Goal: Task Accomplishment & Management: Use online tool/utility

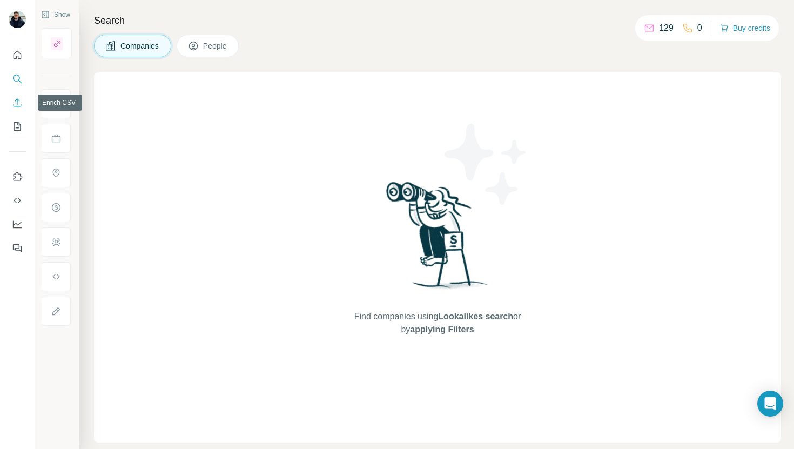
click at [17, 102] on icon "Enrich CSV" at bounding box center [17, 102] width 8 height 8
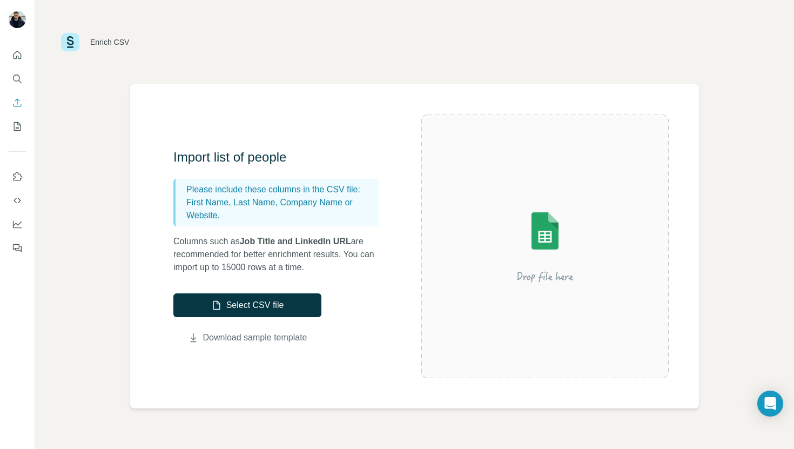
click at [272, 337] on link "Download sample template" at bounding box center [255, 337] width 104 height 13
click at [262, 336] on link "Download sample template" at bounding box center [255, 337] width 104 height 13
click at [288, 304] on button "Select CSV file" at bounding box center [247, 305] width 148 height 24
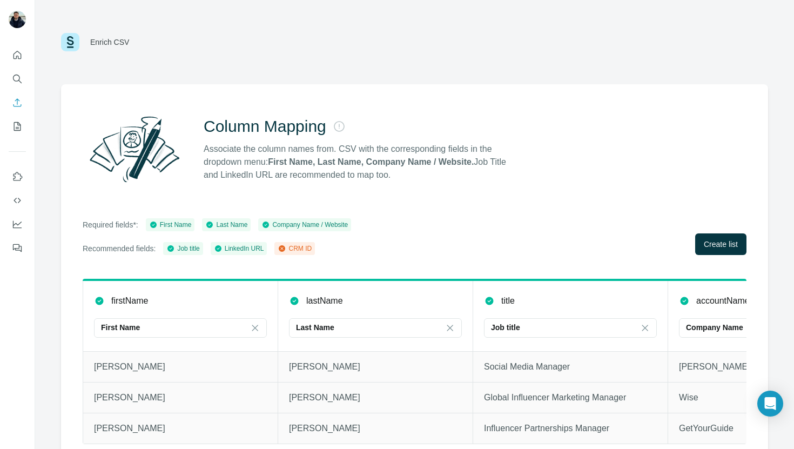
scroll to position [14, 0]
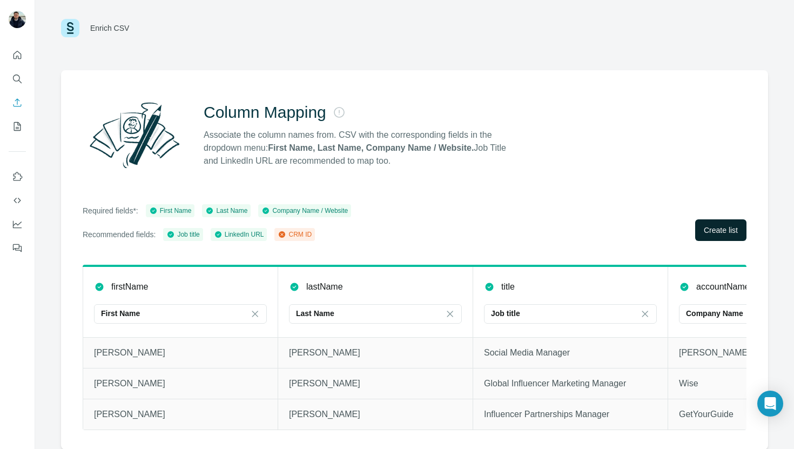
click at [720, 231] on span "Create list" at bounding box center [720, 230] width 34 height 11
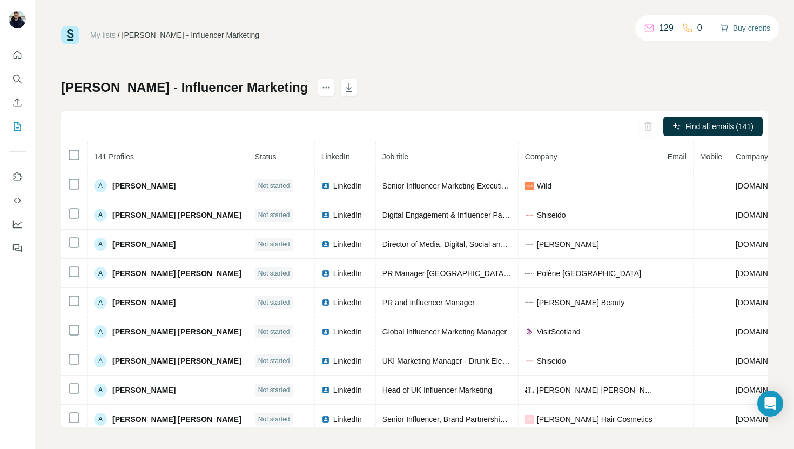
click at [727, 26] on button "Buy credits" at bounding box center [745, 28] width 50 height 15
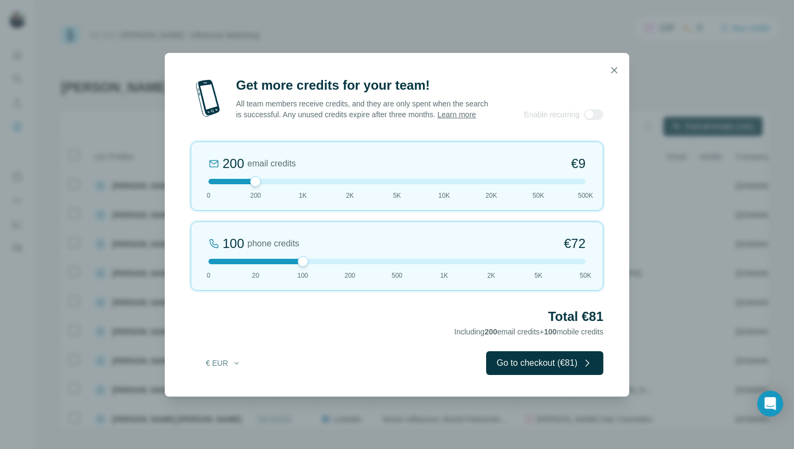
drag, startPoint x: 255, startPoint y: 265, endPoint x: 311, endPoint y: 262, distance: 55.6
click at [311, 262] on div "100 phone credits €72 0 20 100 200 500 1K 2K 5K 50K" at bounding box center [397, 255] width 412 height 69
click at [240, 367] on icon "button" at bounding box center [236, 362] width 9 height 9
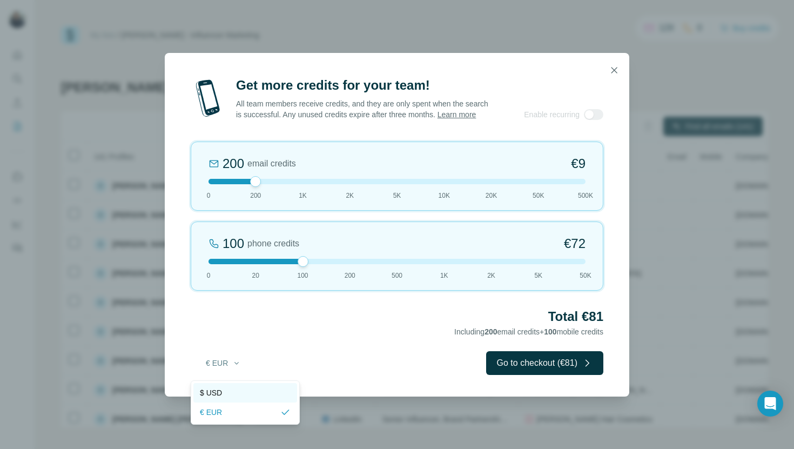
click at [241, 390] on div "$ USD" at bounding box center [245, 392] width 91 height 11
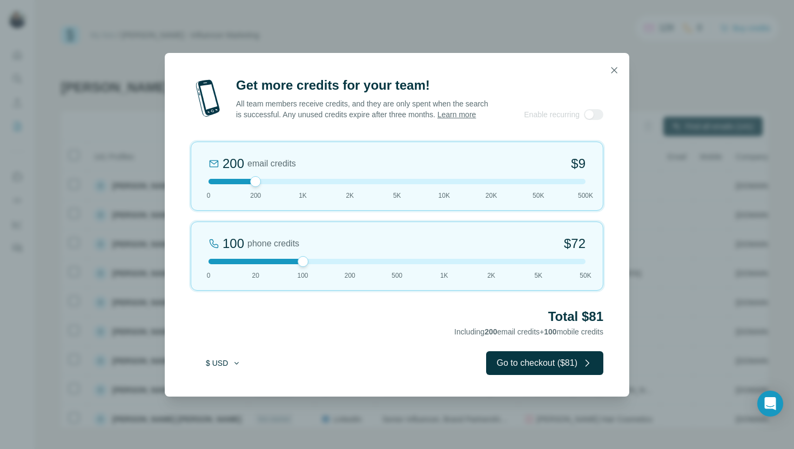
click at [236, 367] on icon "button" at bounding box center [236, 362] width 9 height 9
click at [350, 325] on h2 "Total $81" at bounding box center [397, 316] width 412 height 17
click at [525, 372] on button "Go to checkout ($81)" at bounding box center [544, 363] width 117 height 24
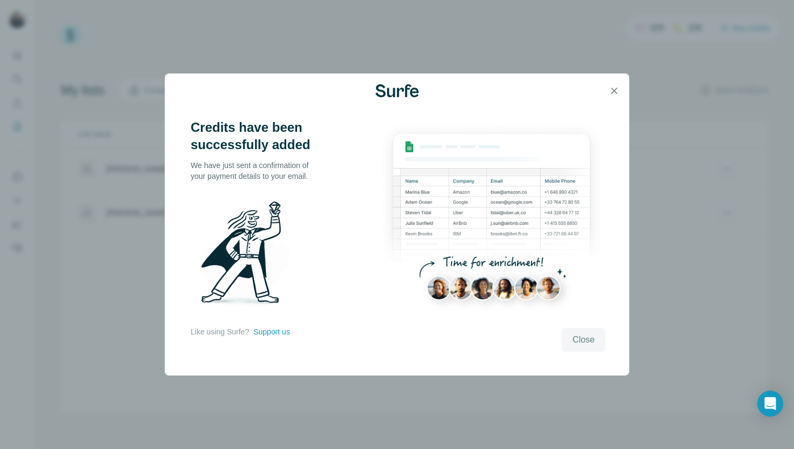
click at [581, 341] on span "Close" at bounding box center [583, 339] width 22 height 13
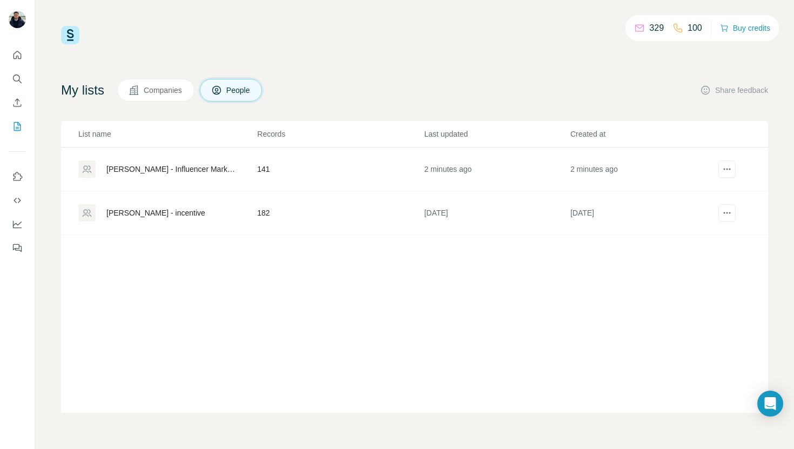
click at [292, 169] on td "141" at bounding box center [339, 169] width 167 height 44
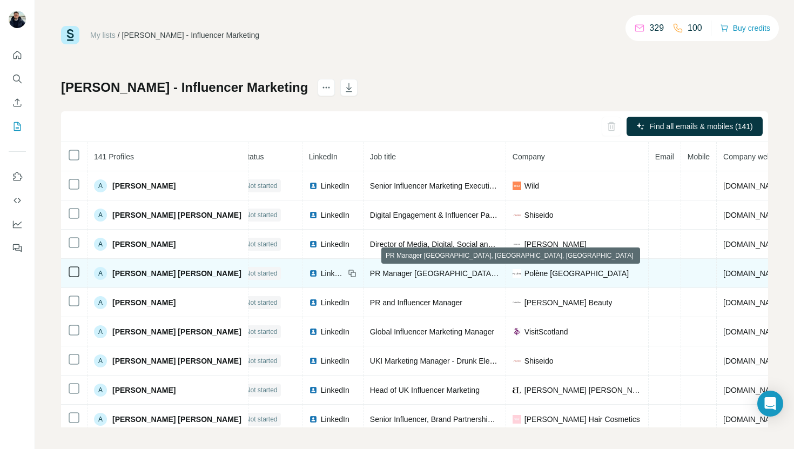
scroll to position [0, 13]
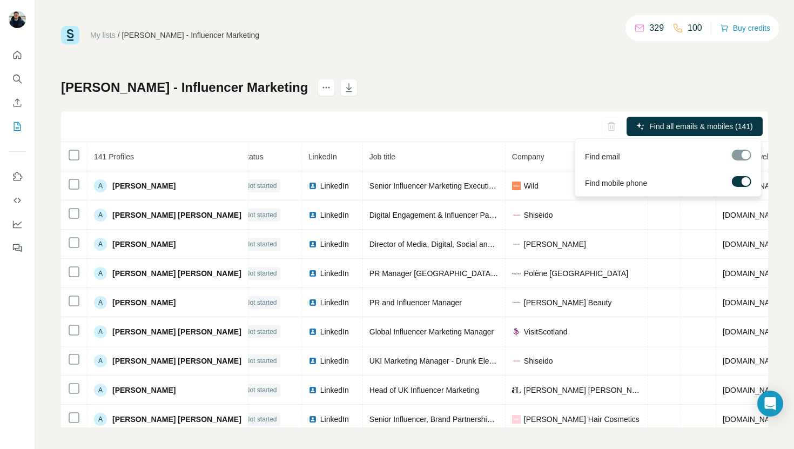
click at [697, 129] on span "Find all emails & mobiles (141)" at bounding box center [700, 126] width 103 height 11
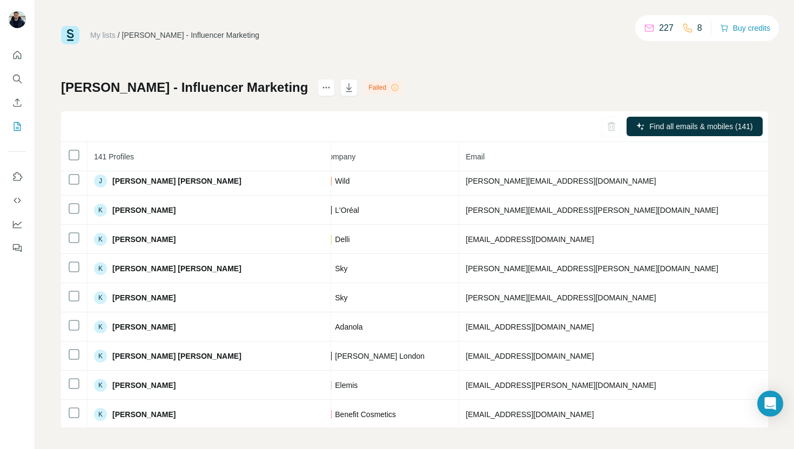
scroll to position [1818, 284]
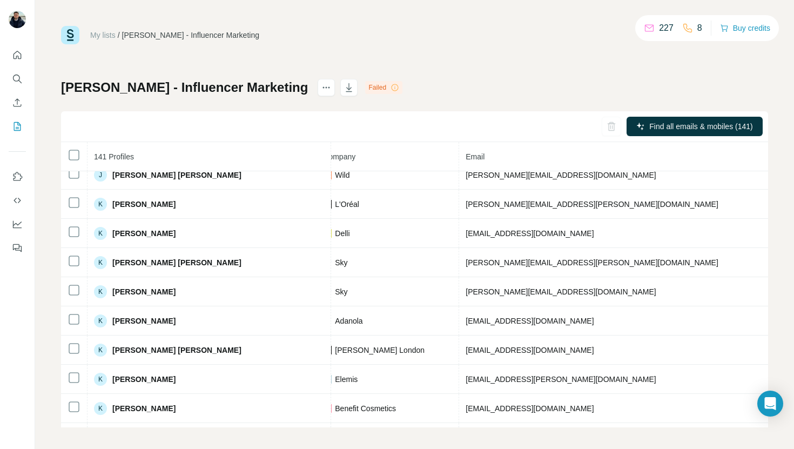
click at [390, 86] on icon at bounding box center [394, 87] width 9 height 9
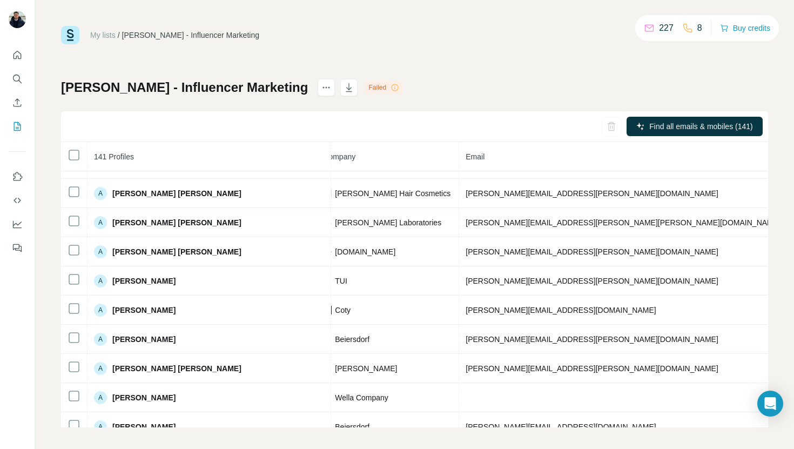
scroll to position [0, 284]
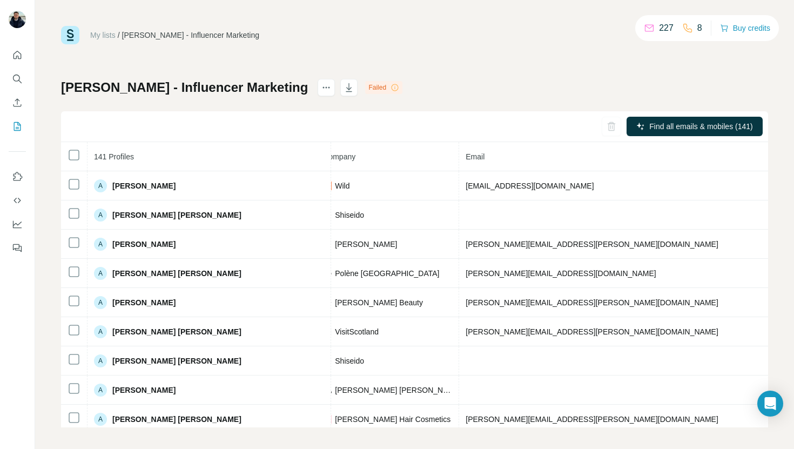
click at [365, 87] on div "Failed" at bounding box center [383, 87] width 37 height 13
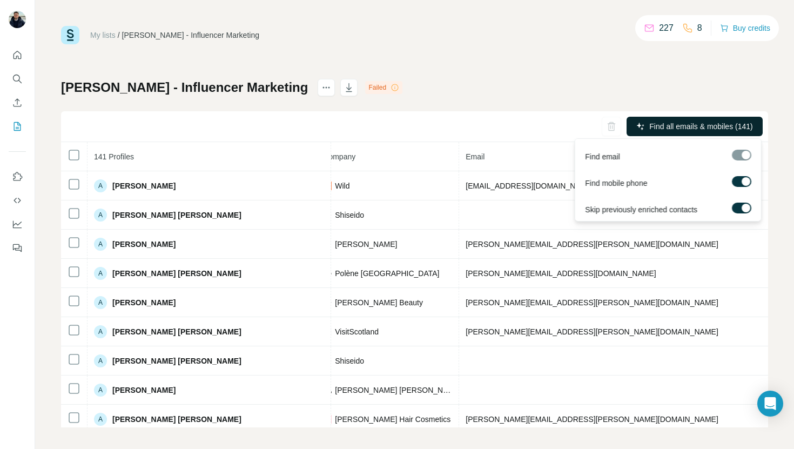
click at [680, 128] on span "Find all emails & mobiles (141)" at bounding box center [700, 126] width 103 height 11
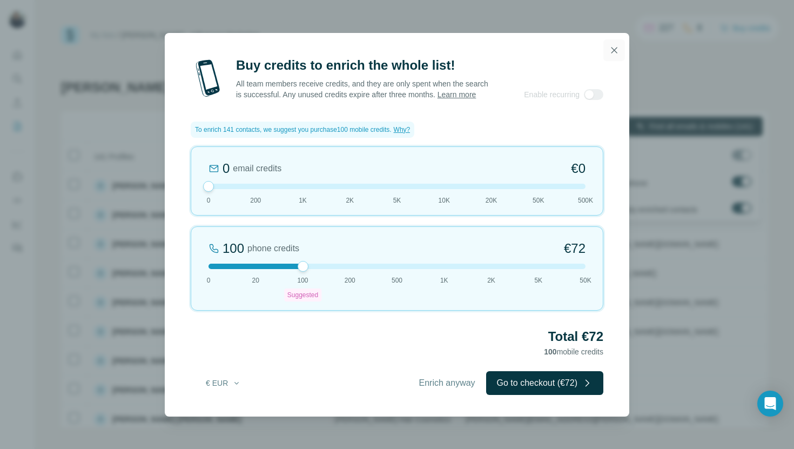
click at [613, 45] on icon "button" at bounding box center [613, 50] width 11 height 11
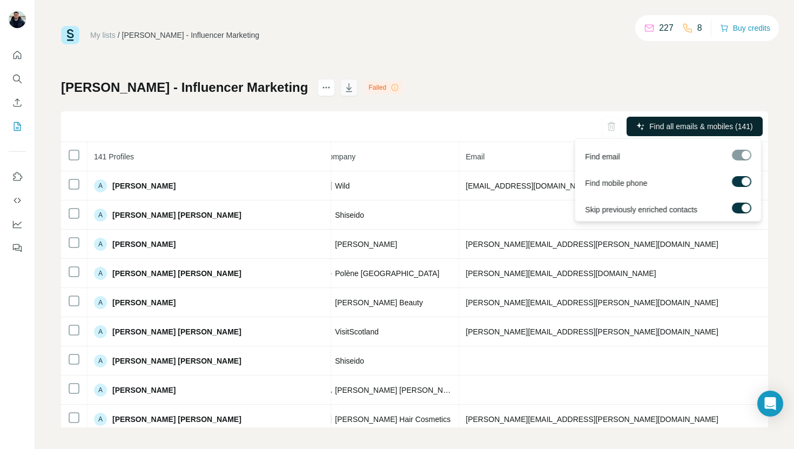
click at [343, 90] on icon "button" at bounding box center [348, 87] width 11 height 11
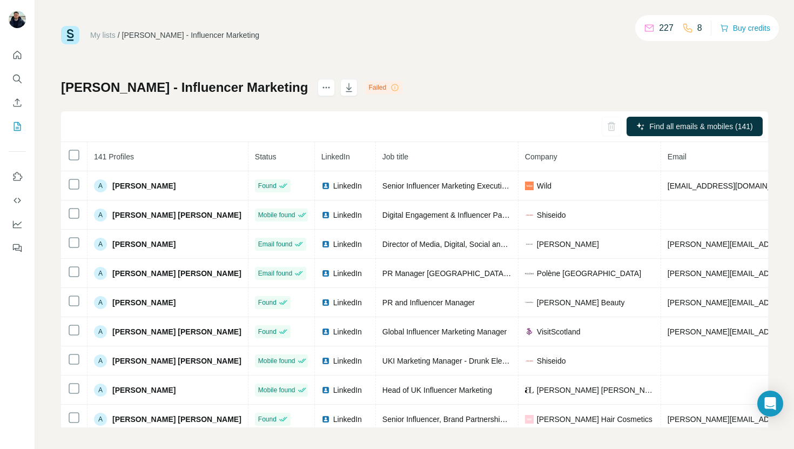
click at [427, 72] on div "My lists / [PERSON_NAME] - Influencer Marketing 227 8 Buy credits [PERSON_NAME]…" at bounding box center [414, 226] width 707 height 401
click at [546, 80] on div "[PERSON_NAME] - Influencer Marketing Failed Find all emails & mobiles (141) 141…" at bounding box center [414, 253] width 707 height 348
click at [432, 67] on div "My lists / [PERSON_NAME] - Influencer Marketing 227 8 Buy credits [PERSON_NAME]…" at bounding box center [414, 226] width 707 height 401
click at [447, 54] on div "My lists / [PERSON_NAME] - Influencer Marketing 227 8 Buy credits [PERSON_NAME]…" at bounding box center [414, 226] width 707 height 401
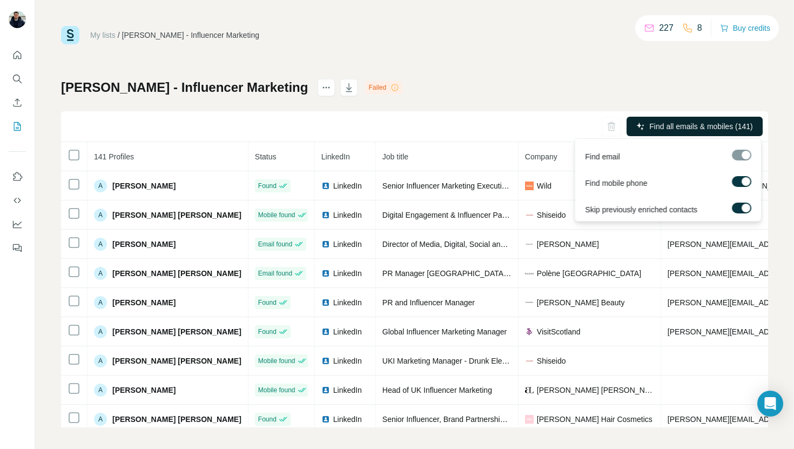
click at [691, 121] on span "Find all emails & mobiles (141)" at bounding box center [700, 126] width 103 height 11
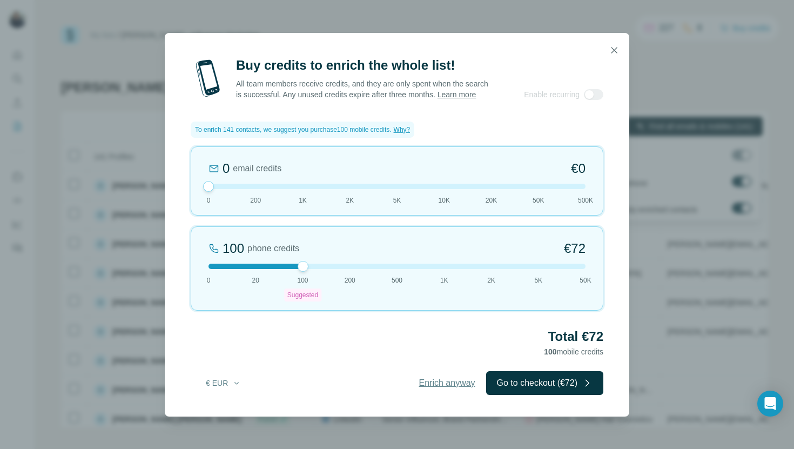
click at [454, 384] on span "Enrich anyway" at bounding box center [447, 382] width 56 height 13
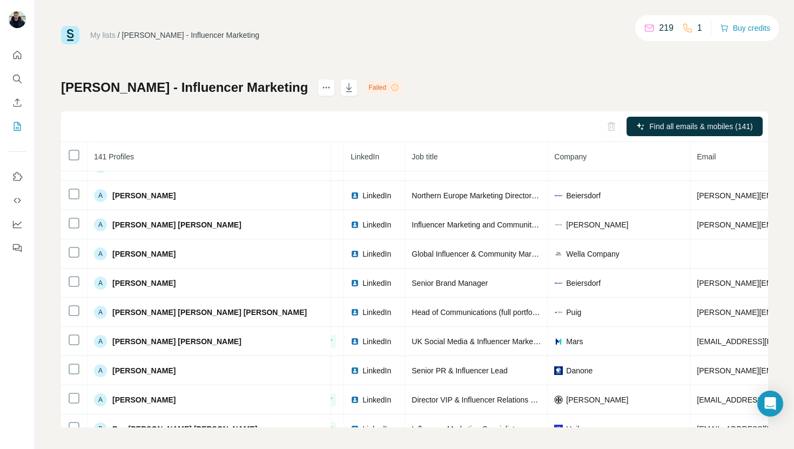
scroll to position [369, 50]
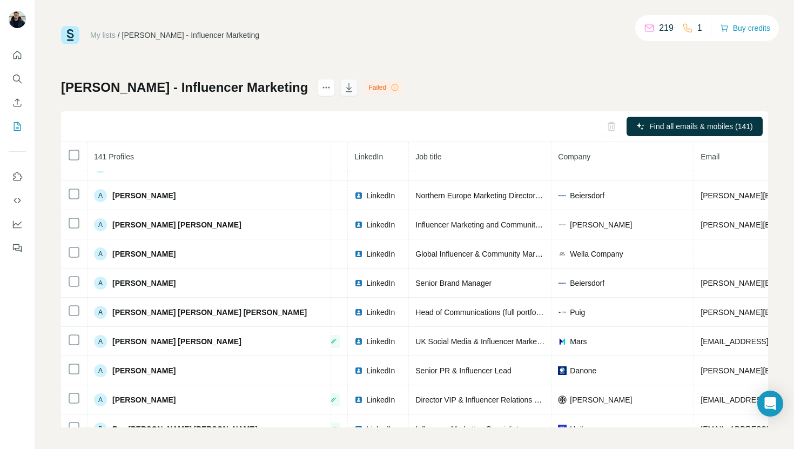
click at [346, 91] on icon "button" at bounding box center [349, 87] width 6 height 9
click at [387, 65] on div "My lists / [PERSON_NAME] - Influencer Marketing 219 1 Buy credits [PERSON_NAME]…" at bounding box center [414, 226] width 707 height 401
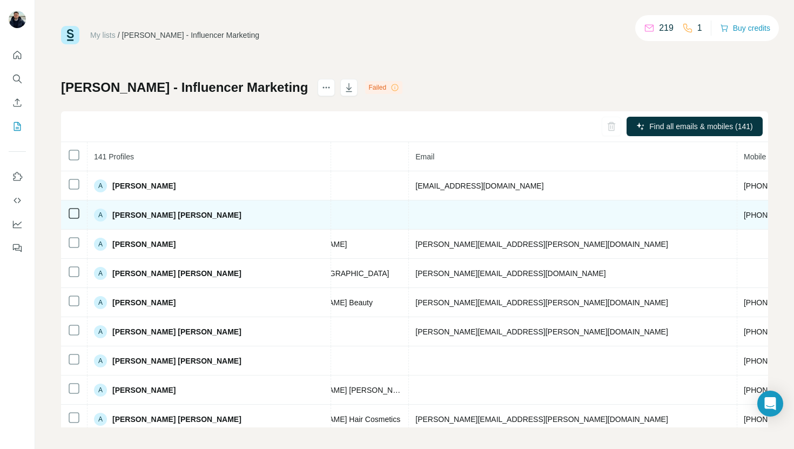
scroll to position [24, 335]
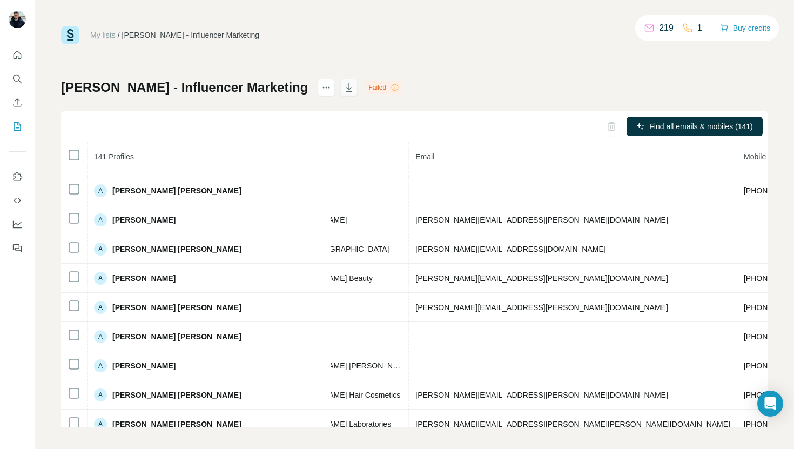
click at [343, 87] on icon "button" at bounding box center [348, 87] width 11 height 11
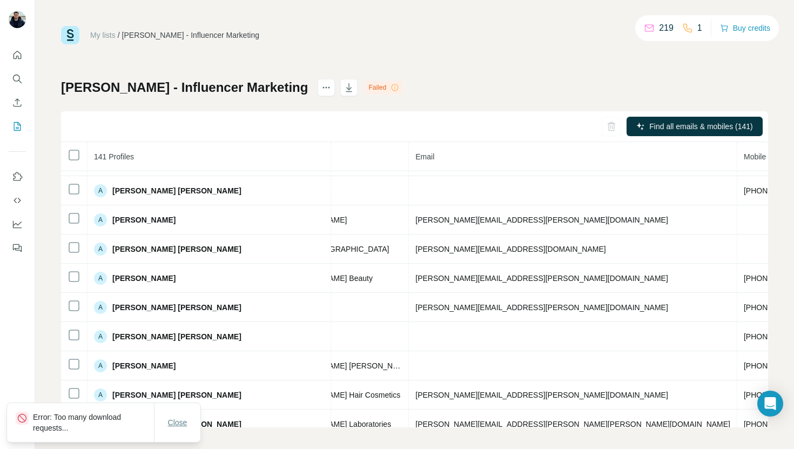
click at [181, 425] on span "Close" at bounding box center [177, 422] width 19 height 11
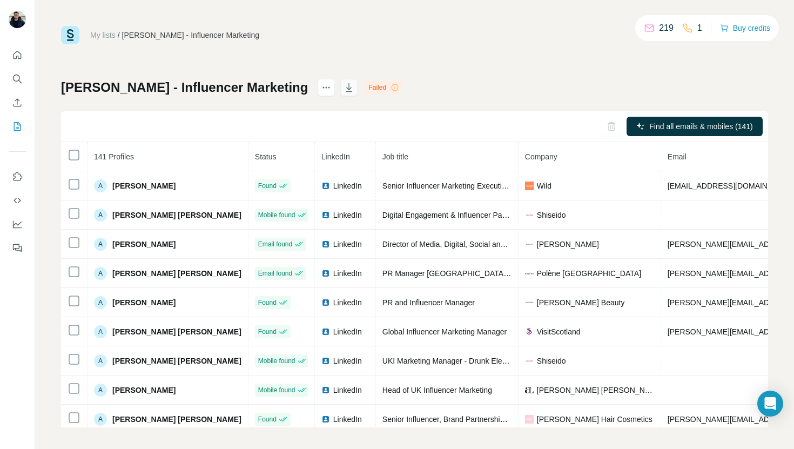
click at [343, 89] on icon "button" at bounding box center [348, 87] width 11 height 11
click at [346, 86] on icon "button" at bounding box center [349, 87] width 6 height 9
click at [19, 127] on icon "My lists" at bounding box center [17, 126] width 11 height 11
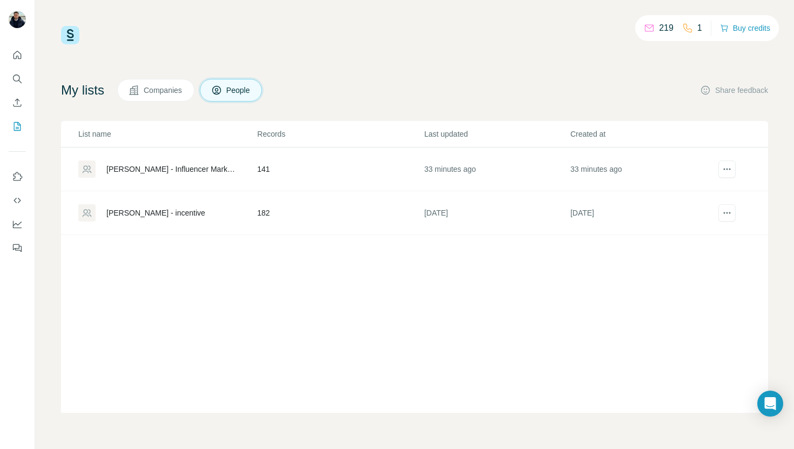
click at [158, 212] on div "Soster - incentive" at bounding box center [155, 212] width 99 height 11
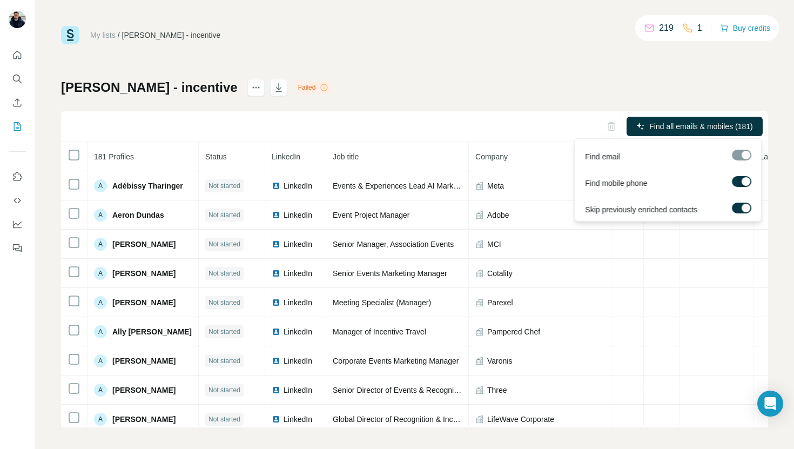
click at [685, 122] on span "Find all emails & mobiles (181)" at bounding box center [700, 126] width 103 height 11
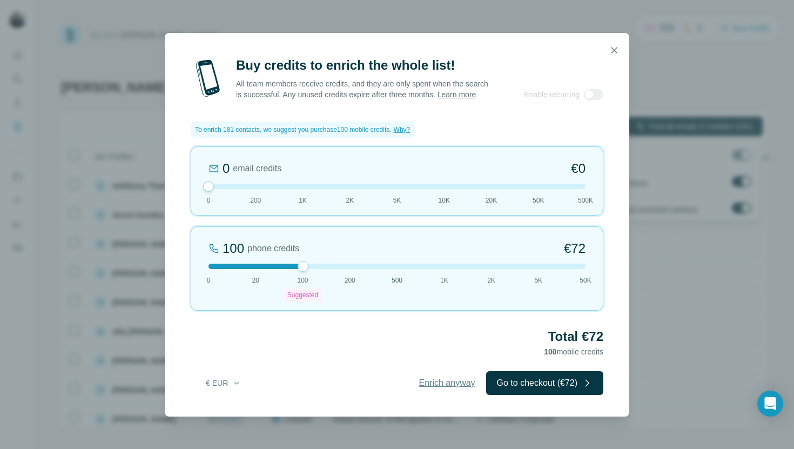
click at [457, 389] on span "Enrich anyway" at bounding box center [447, 382] width 56 height 13
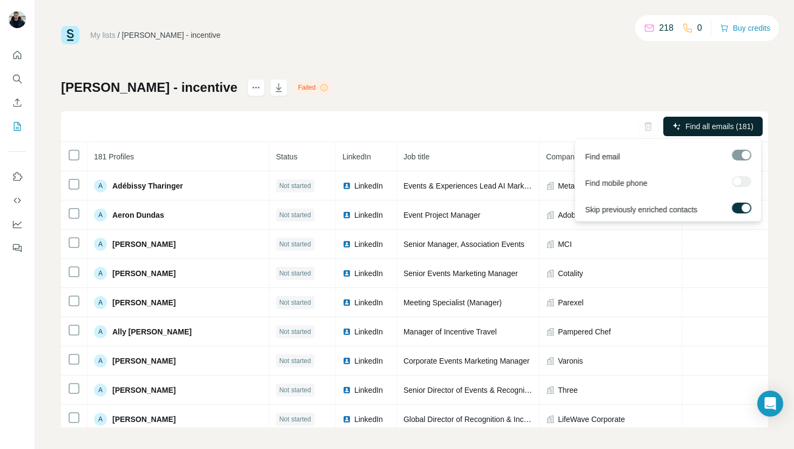
click at [709, 125] on span "Find all emails (181)" at bounding box center [719, 126] width 68 height 11
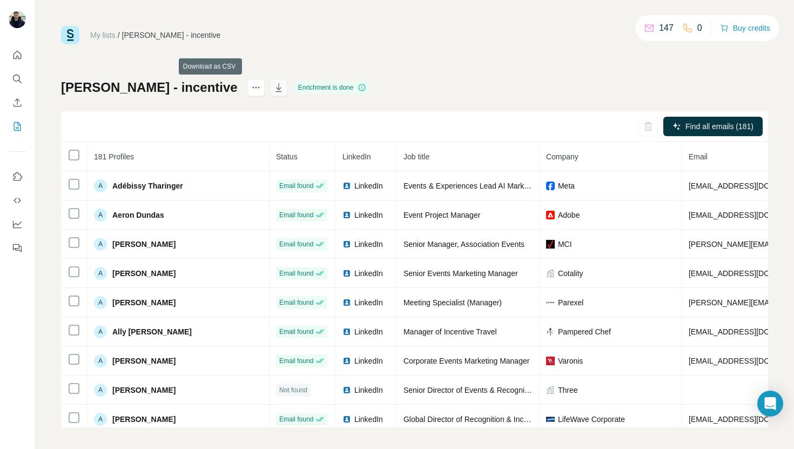
click at [276, 87] on icon "button" at bounding box center [278, 88] width 5 height 3
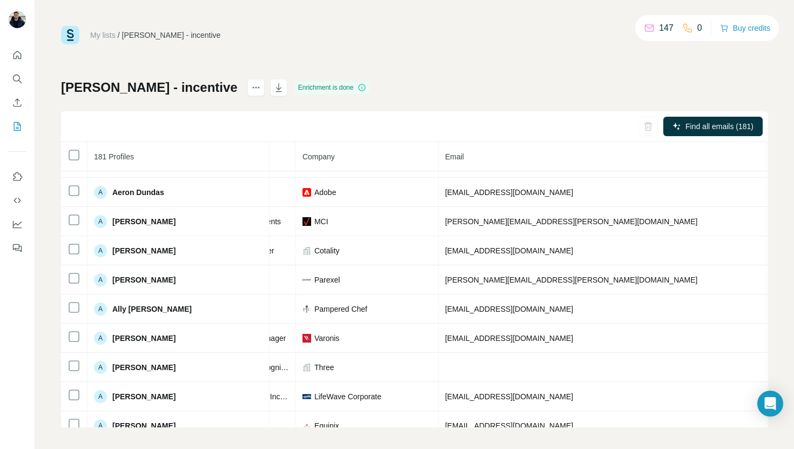
scroll to position [0, 243]
